Goal: Task Accomplishment & Management: Manage account settings

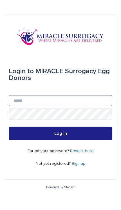
click at [89, 106] on input "Email" at bounding box center [61, 100] width 104 height 11
type input "**********"
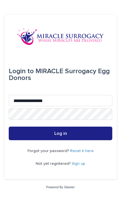
click at [61, 140] on button "Log in" at bounding box center [61, 134] width 104 height 14
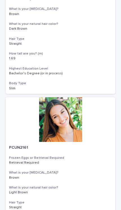
scroll to position [323, 0]
